Goal: Task Accomplishment & Management: Use online tool/utility

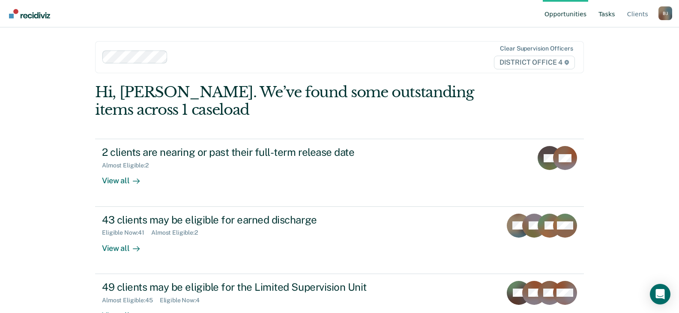
click at [615, 15] on link "Tasks" at bounding box center [607, 13] width 20 height 27
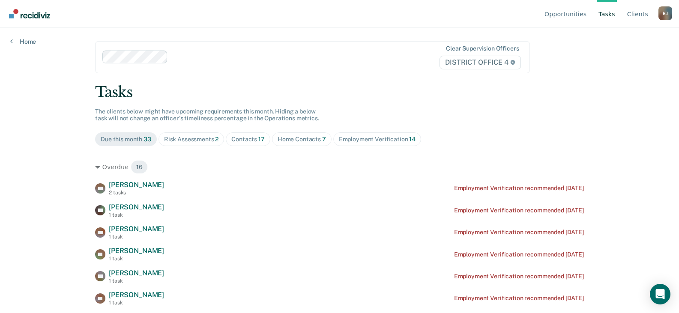
click at [250, 139] on div "Contacts 17" at bounding box center [247, 139] width 33 height 7
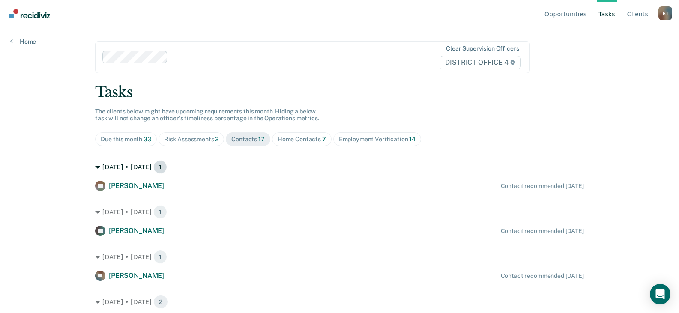
scroll to position [129, 0]
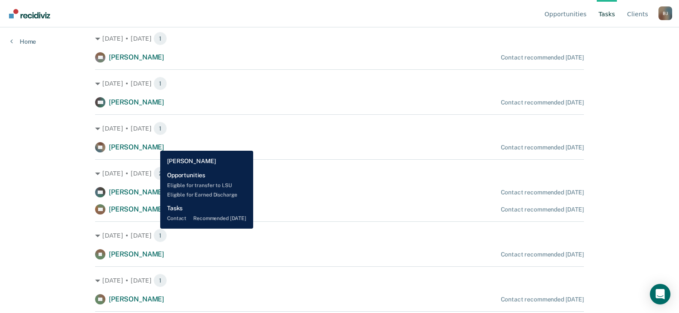
click at [154, 144] on span "[PERSON_NAME]" at bounding box center [136, 147] width 55 height 8
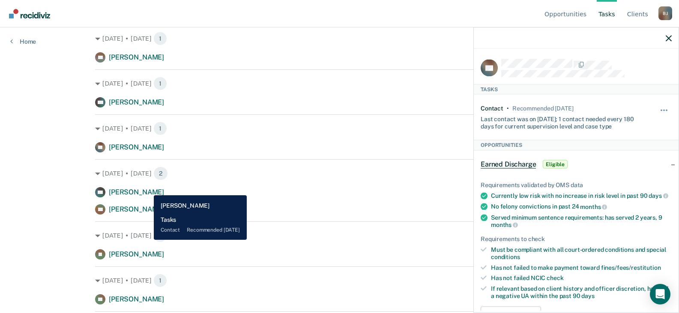
click at [147, 189] on span "[PERSON_NAME]" at bounding box center [136, 192] width 55 height 8
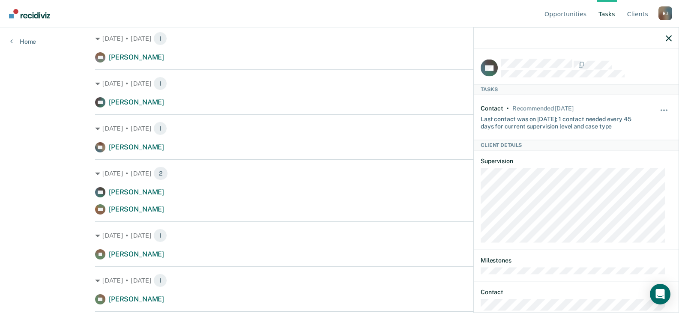
click at [79, 185] on html "Looks like you’re using Internet Explorer 11. For faster loading and a better e…" at bounding box center [339, 27] width 679 height 313
click at [670, 38] on icon "button" at bounding box center [669, 38] width 6 height 6
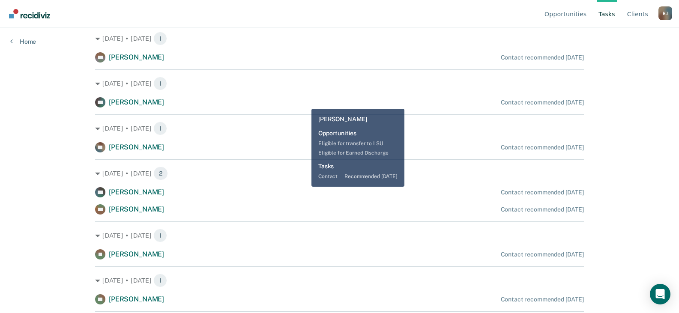
scroll to position [0, 0]
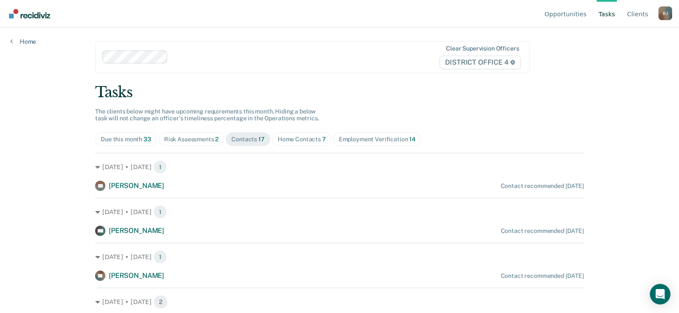
click at [308, 139] on div "Home Contacts 7" at bounding box center [302, 139] width 48 height 7
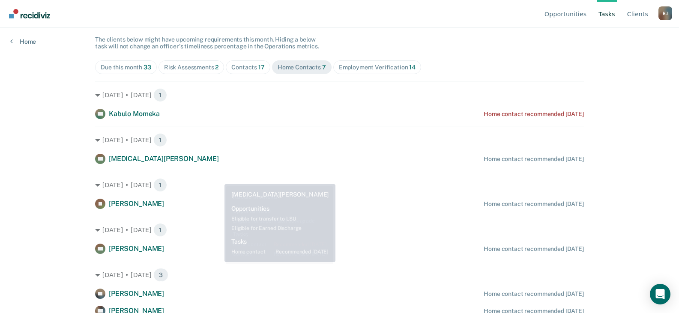
scroll to position [92, 0]
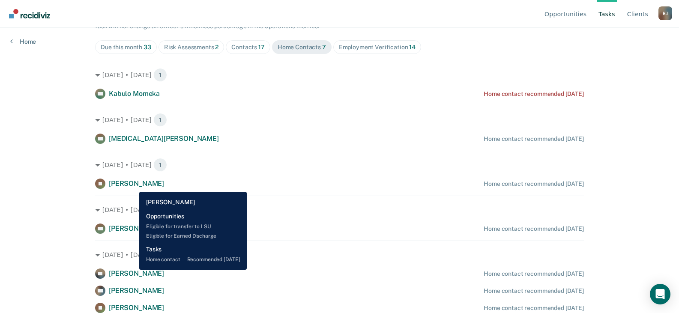
click at [133, 186] on span "[PERSON_NAME]" at bounding box center [136, 184] width 55 height 8
